Goal: Navigation & Orientation: Find specific page/section

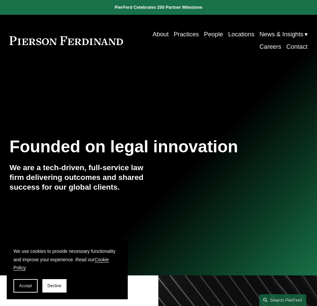
click at [269, 44] on link "Careers" at bounding box center [270, 47] width 22 height 12
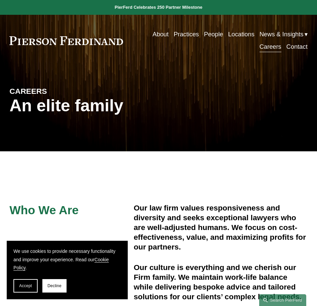
click at [180, 33] on link "Practices" at bounding box center [186, 34] width 25 height 12
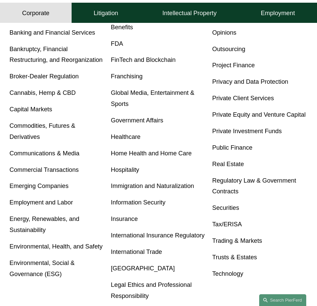
scroll to position [235, 0]
